Goal: Information Seeking & Learning: Learn about a topic

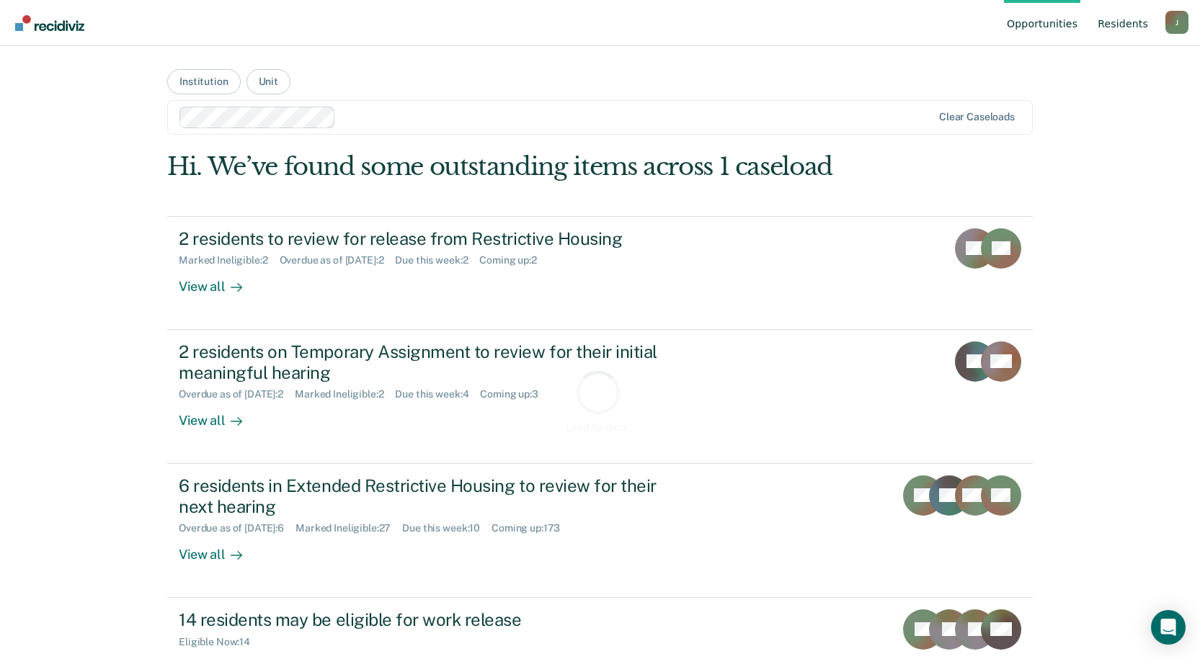
click at [1126, 25] on link "Resident s" at bounding box center [1123, 23] width 56 height 46
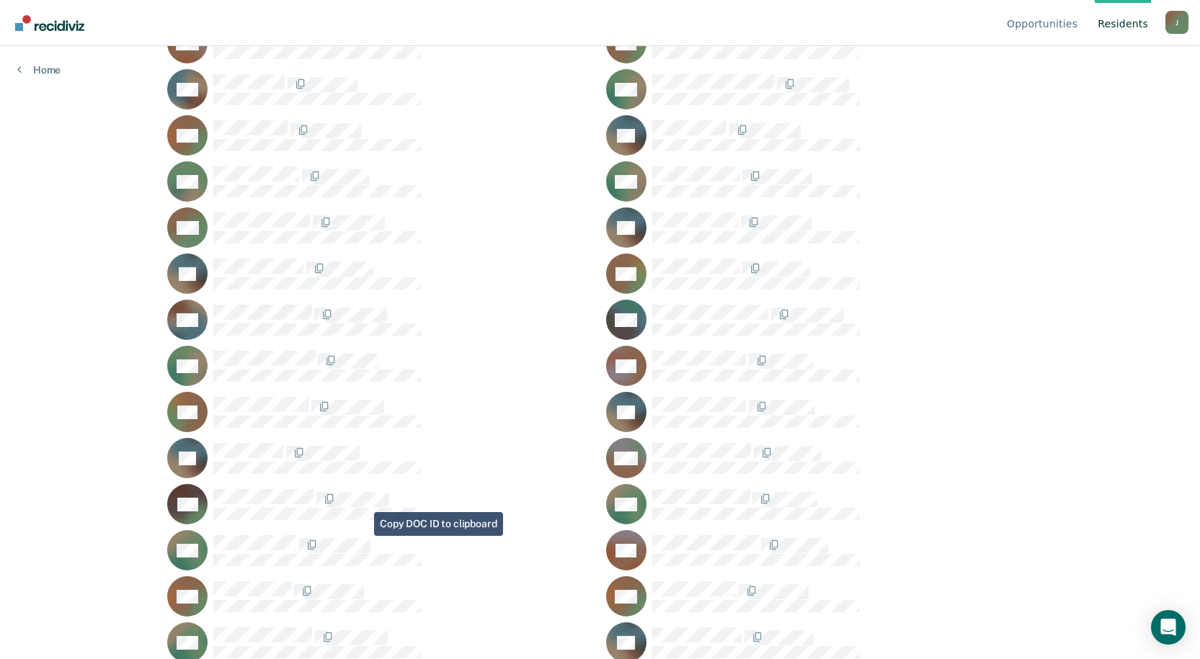
scroll to position [11531, 0]
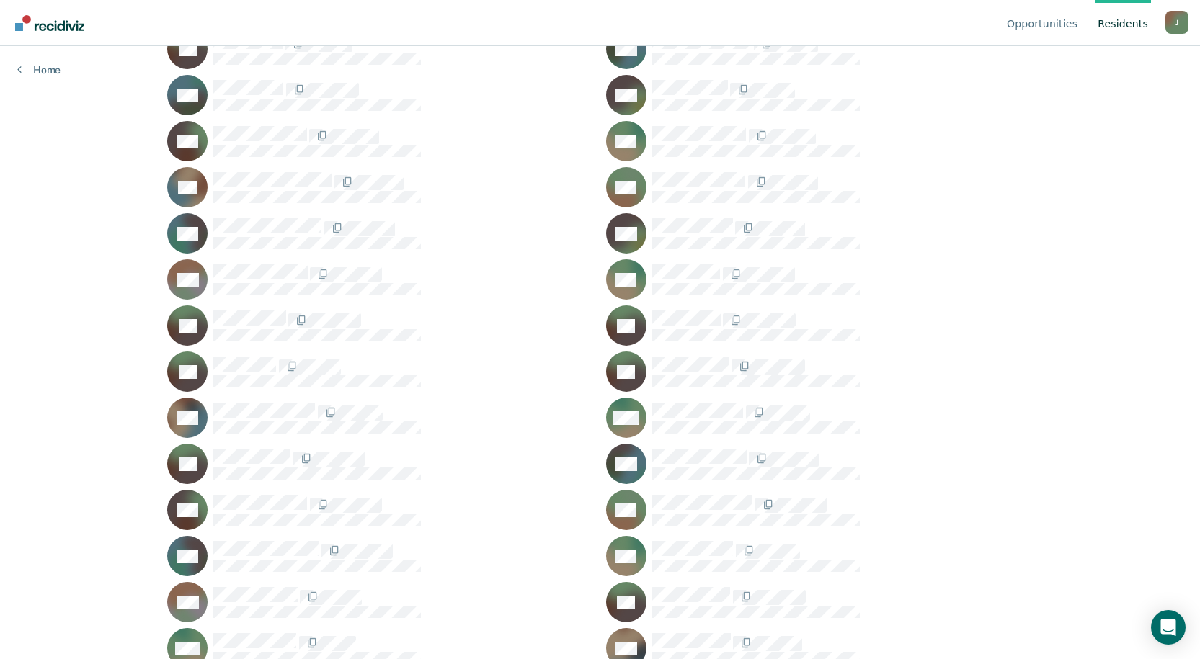
scroll to position [18449, 0]
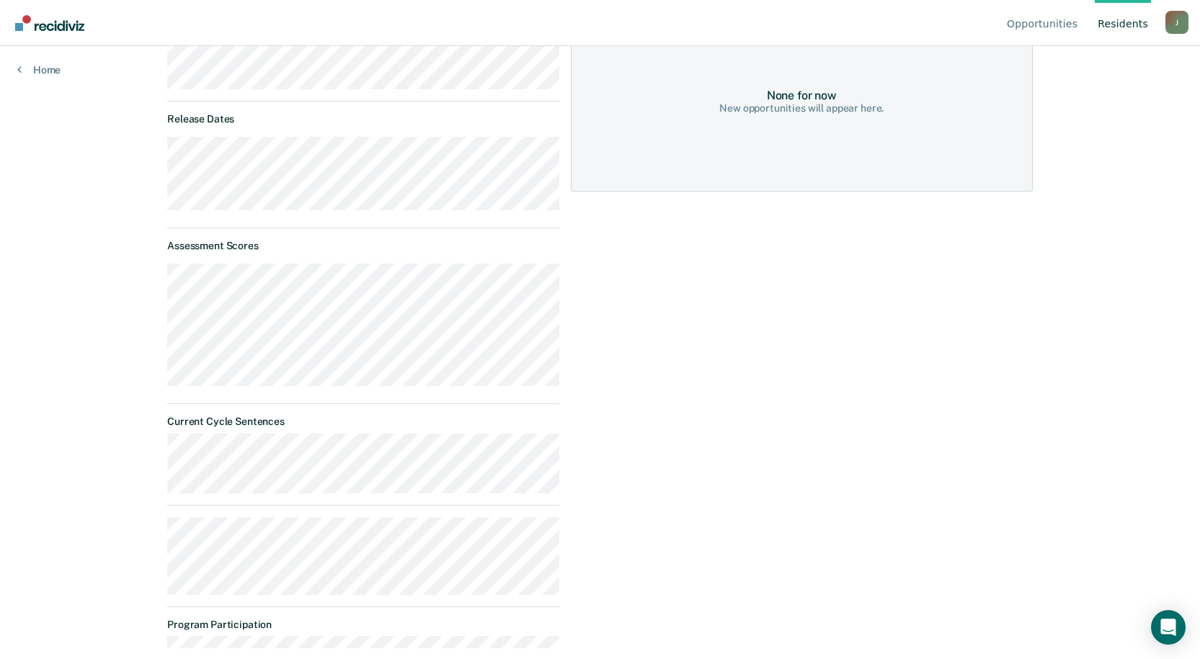
scroll to position [87, 0]
